Goal: Task Accomplishment & Management: Manage account settings

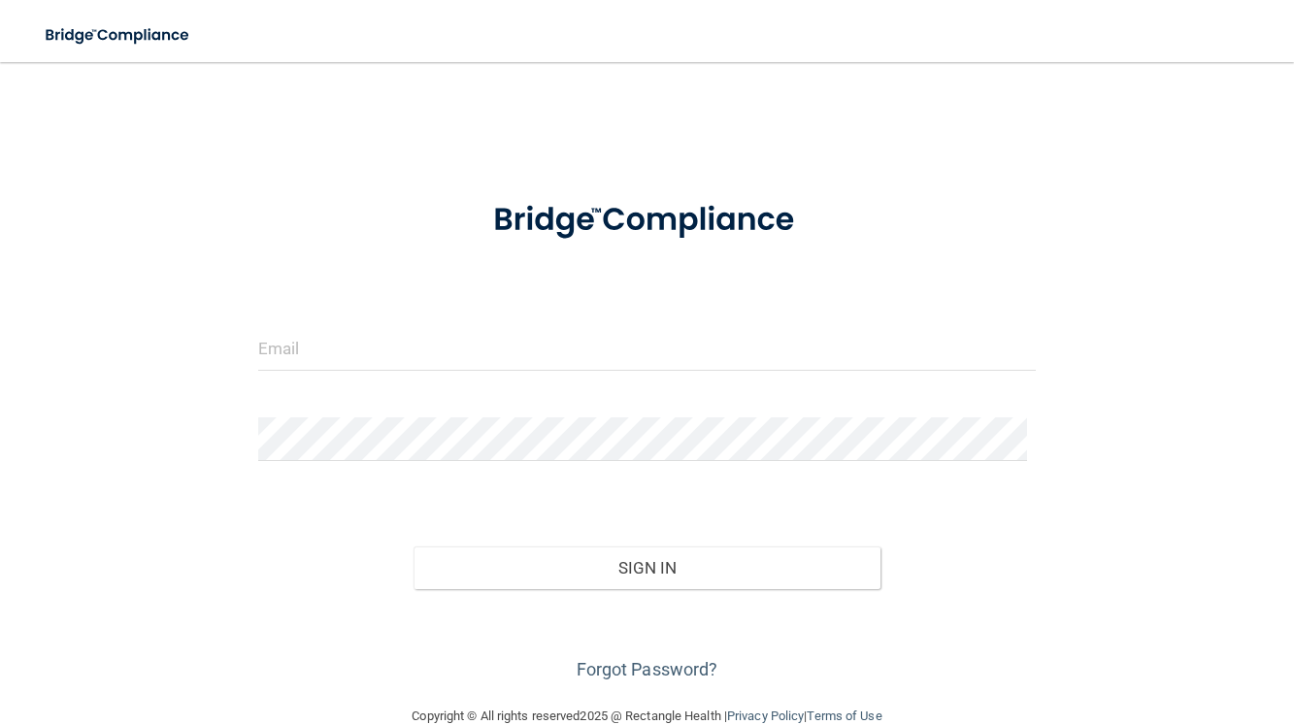
scroll to position [37, 0]
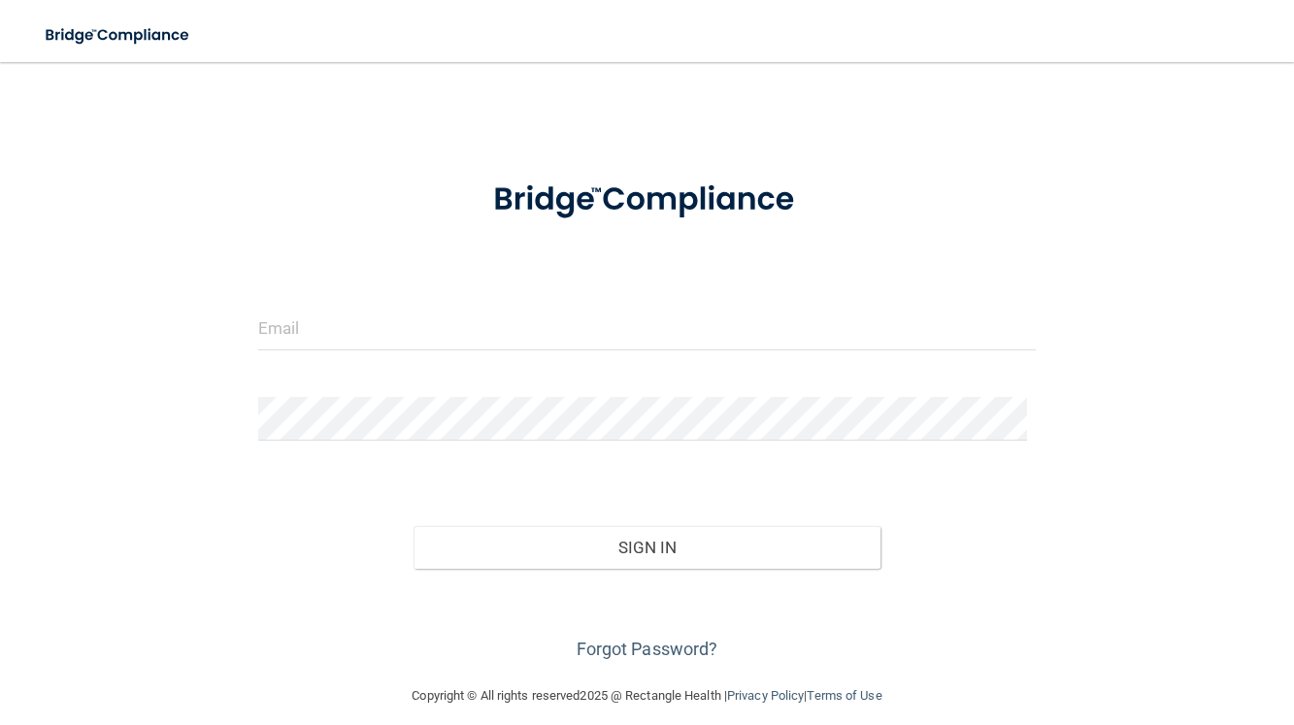
scroll to position [37, 0]
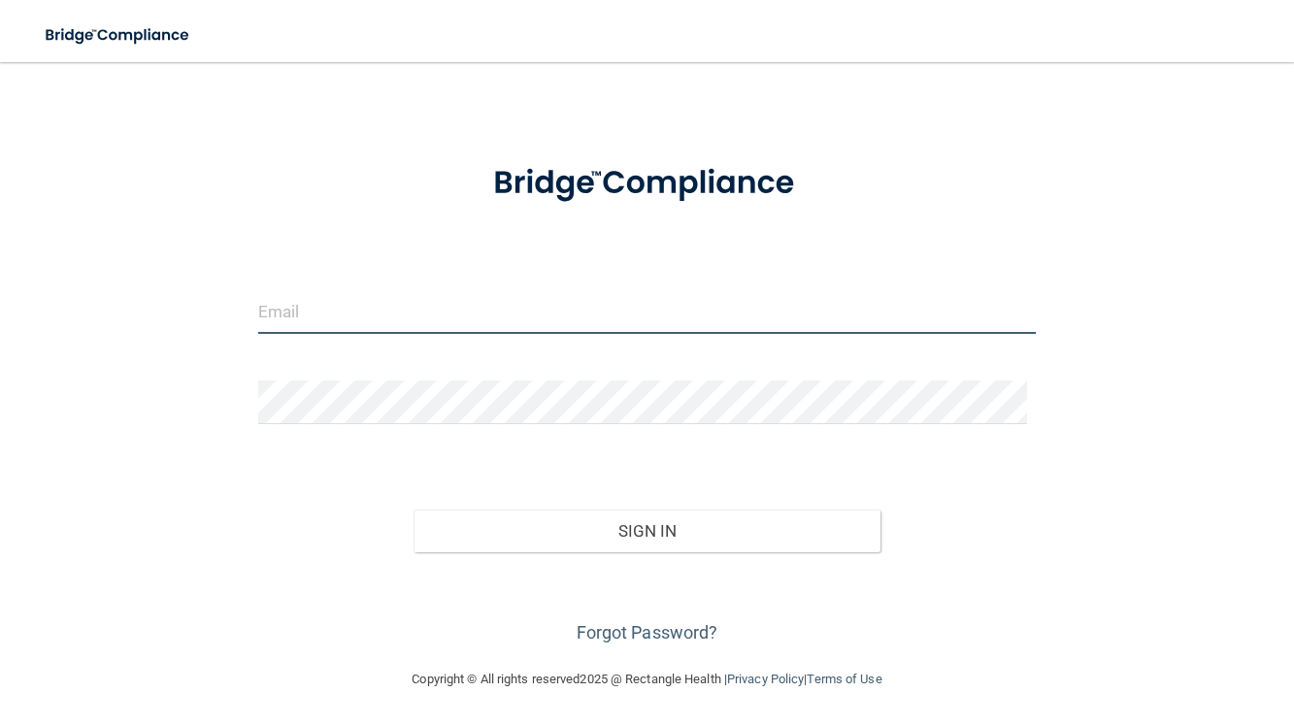
click at [327, 307] on input "email" at bounding box center [647, 312] width 778 height 44
type input "[EMAIL_ADDRESS][DOMAIN_NAME]"
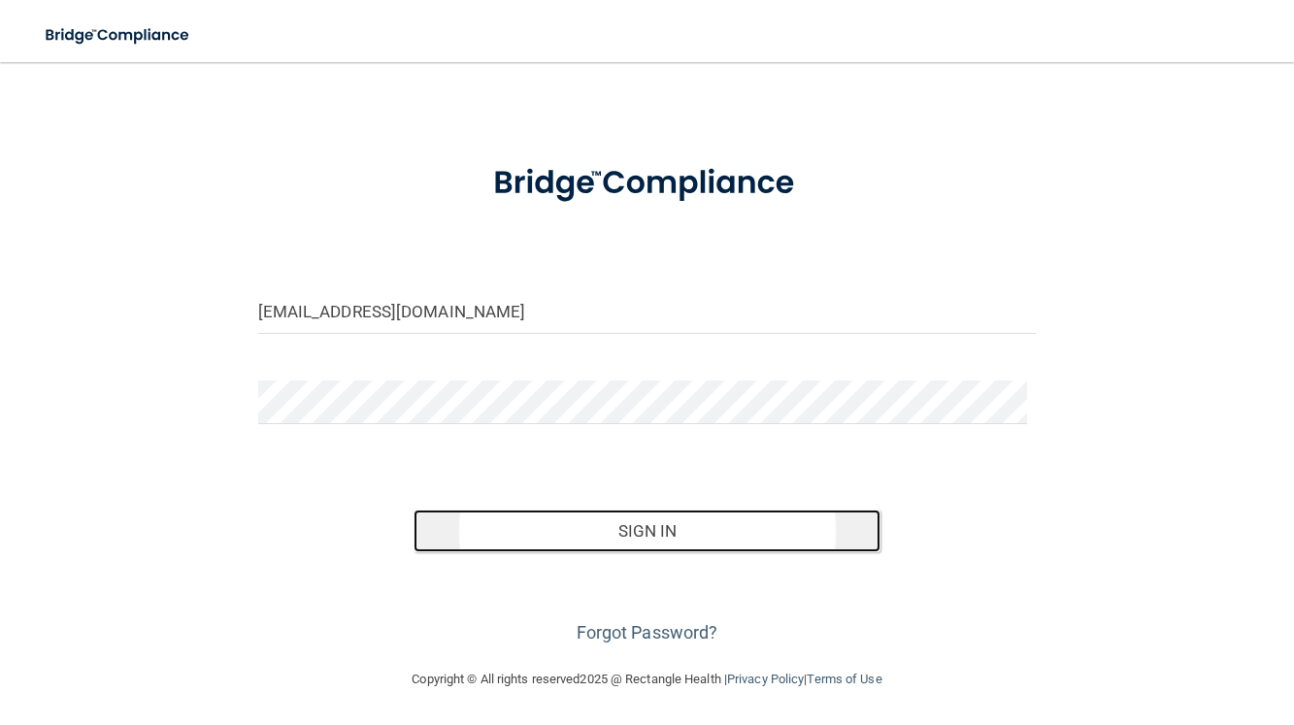
click at [642, 521] on button "Sign In" at bounding box center [646, 531] width 467 height 43
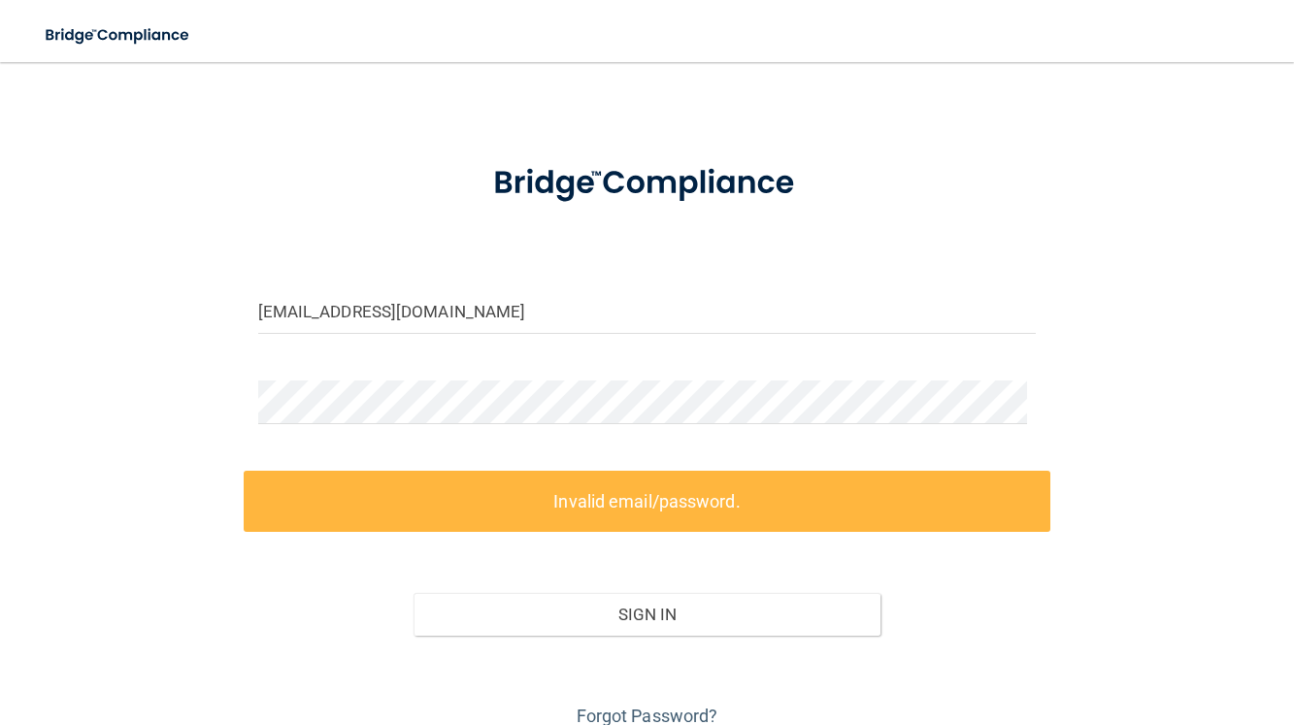
click at [610, 512] on label "Invalid email/password." at bounding box center [647, 501] width 807 height 61
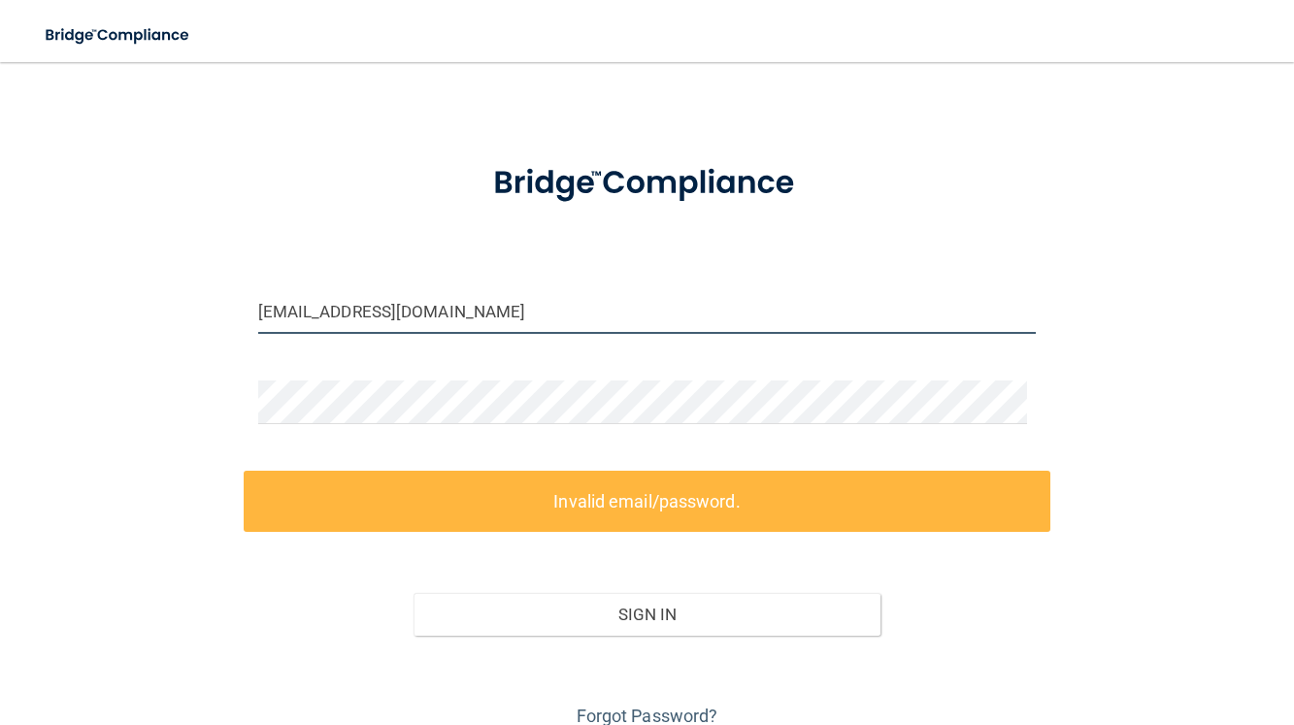
click at [475, 314] on input "[EMAIL_ADDRESS][DOMAIN_NAME]" at bounding box center [647, 312] width 778 height 44
